Goal: Task Accomplishment & Management: Manage account settings

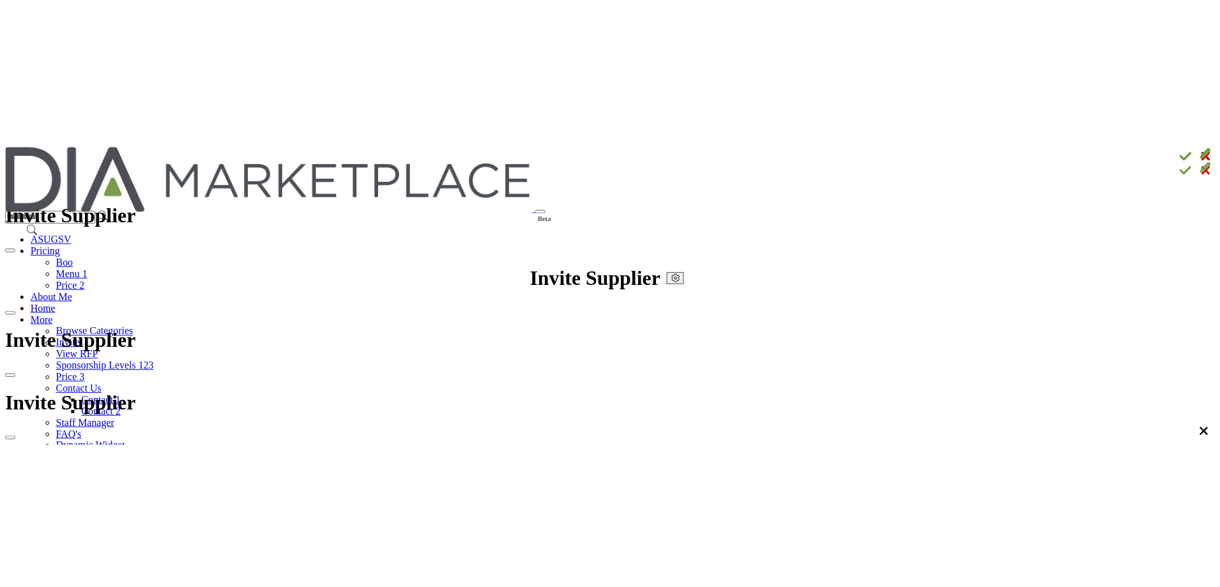
scroll to position [575, 0]
